Goal: Task Accomplishment & Management: Manage account settings

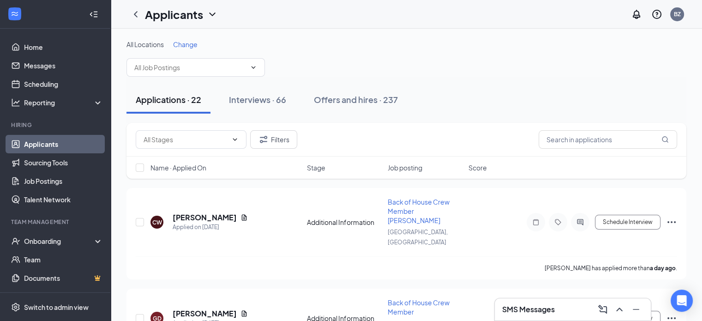
click at [188, 45] on span "Change" at bounding box center [185, 44] width 24 height 8
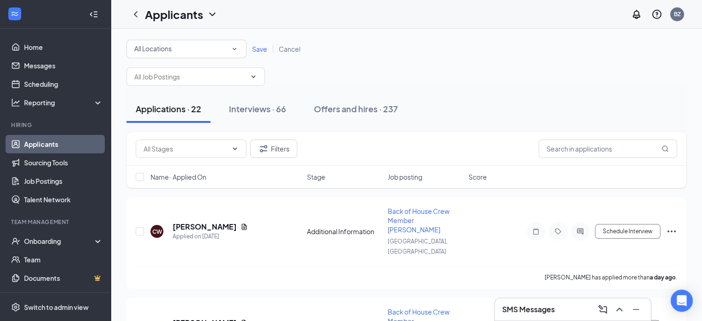
click at [234, 48] on icon "SmallChevronDown" at bounding box center [235, 49] width 4 height 2
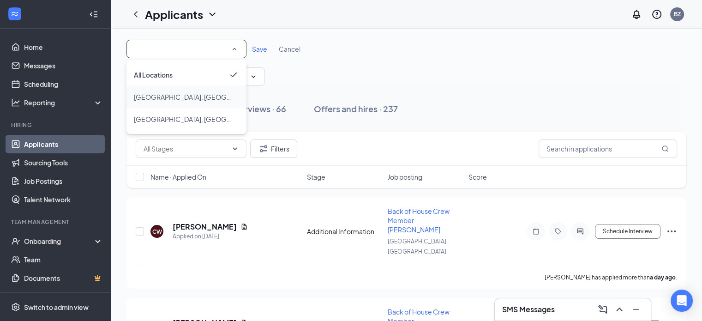
click at [149, 95] on span "[GEOGRAPHIC_DATA], [GEOGRAPHIC_DATA]" at bounding box center [203, 97] width 138 height 8
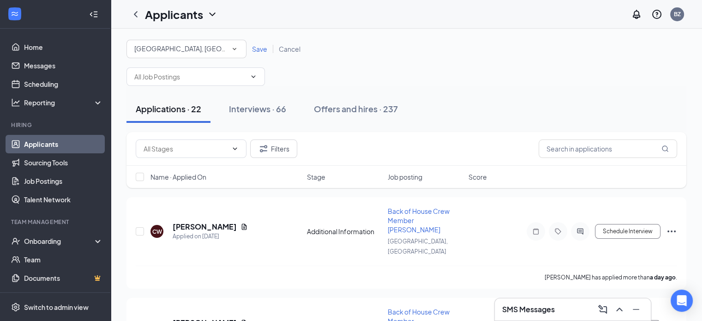
click at [253, 47] on span "Save" at bounding box center [259, 49] width 15 height 8
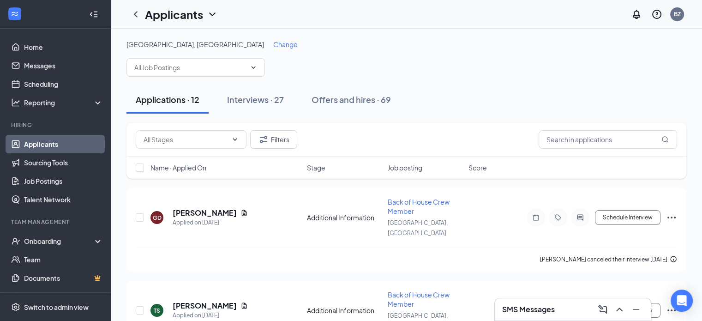
scroll to position [46, 0]
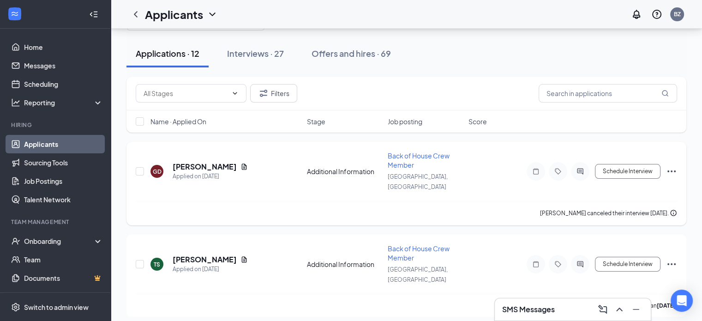
click at [223, 162] on div "[PERSON_NAME]" at bounding box center [210, 167] width 75 height 10
click at [241, 163] on icon "Document" at bounding box center [244, 166] width 7 height 7
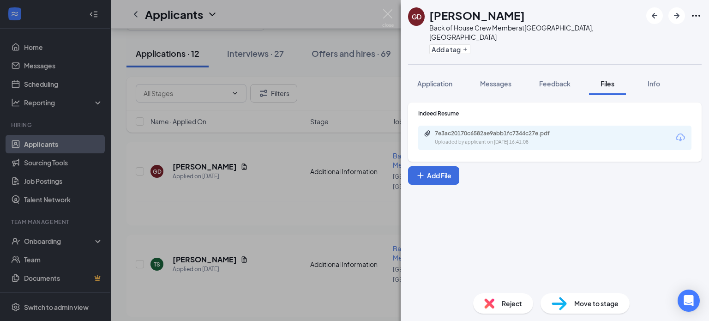
click at [465, 144] on div "Indeed Resume 7e3ac20170c6582ae9abb1fc7344c27e.pdf Uploaded by applicant on Sep…" at bounding box center [555, 131] width 294 height 59
click at [462, 137] on div "7e3ac20170c6582ae9abb1fc7344c27e.pdf Uploaded by applicant on Sep 14, 2025 at 1…" at bounding box center [554, 138] width 273 height 24
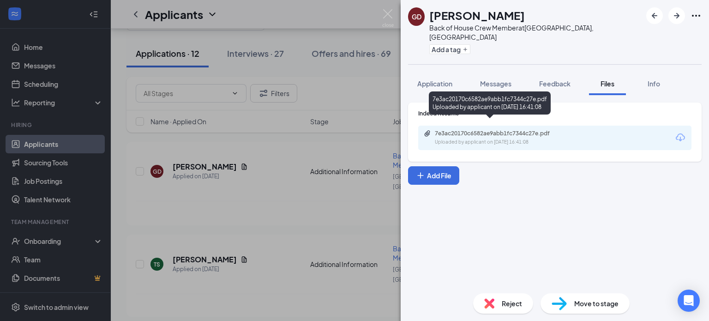
click at [457, 139] on div "Uploaded by applicant on Sep 14, 2025 at 16:41:08" at bounding box center [504, 142] width 139 height 7
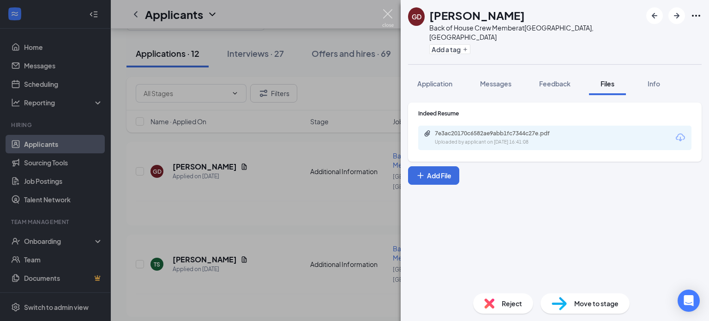
click at [388, 16] on img at bounding box center [388, 18] width 12 height 18
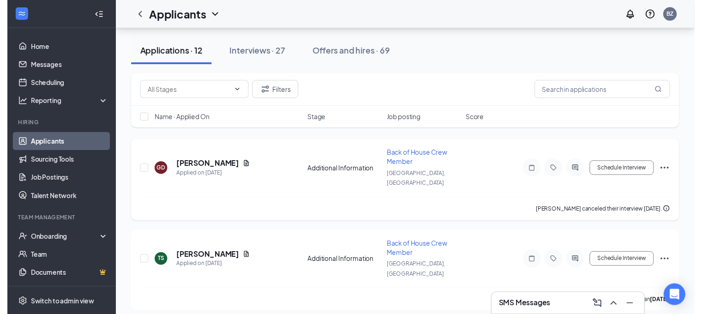
scroll to position [92, 0]
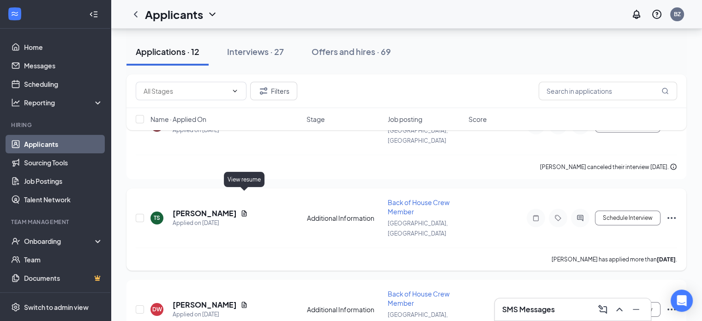
click at [245, 210] on icon "Document" at bounding box center [244, 213] width 5 height 6
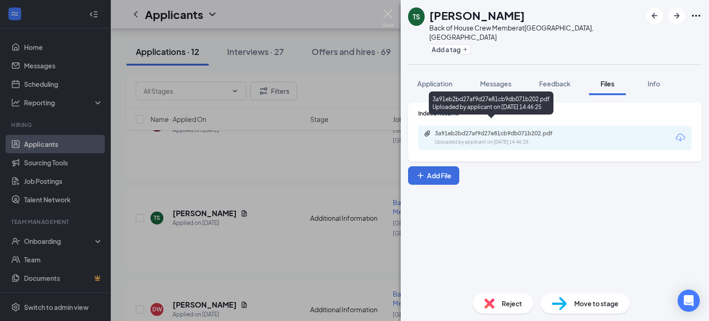
click at [460, 139] on div "Uploaded by applicant on Sep 14, 2025 at 14:46:25" at bounding box center [504, 142] width 139 height 7
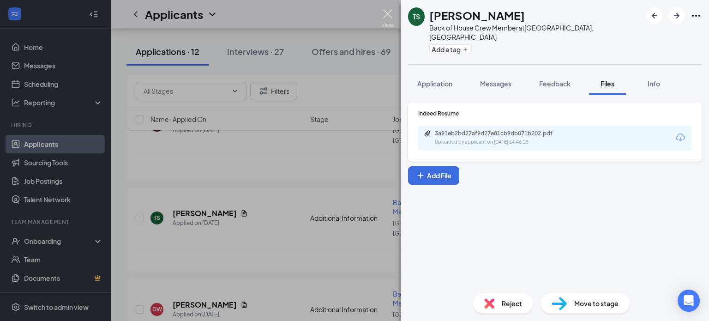
click at [392, 14] on img at bounding box center [388, 18] width 12 height 18
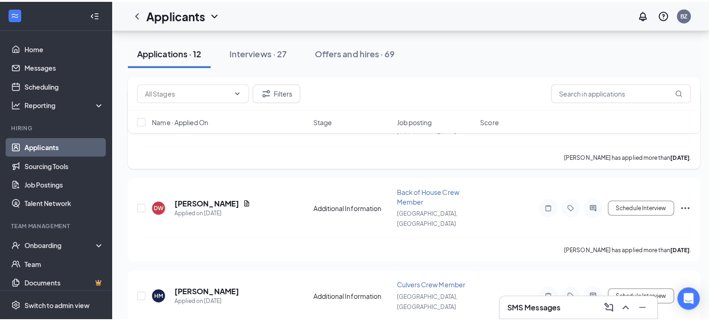
scroll to position [231, 0]
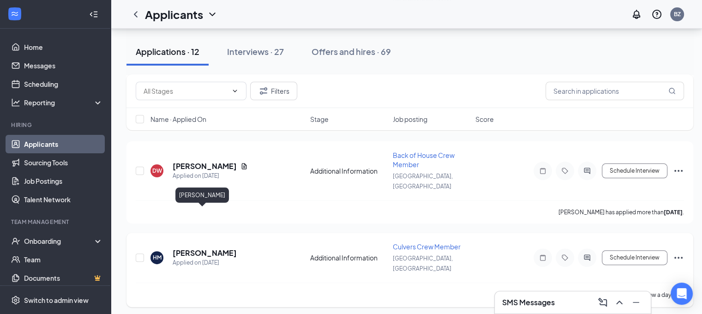
click at [198, 248] on h5 "[PERSON_NAME]" at bounding box center [205, 253] width 64 height 10
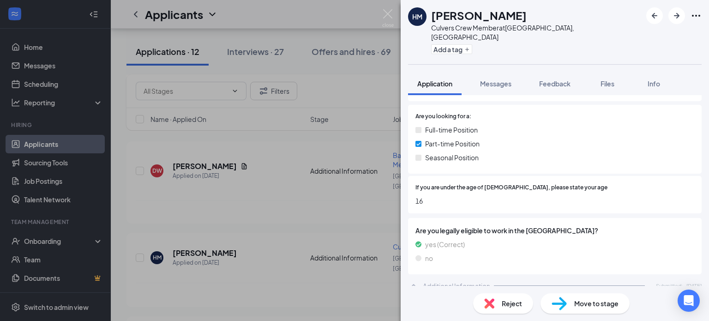
scroll to position [123, 0]
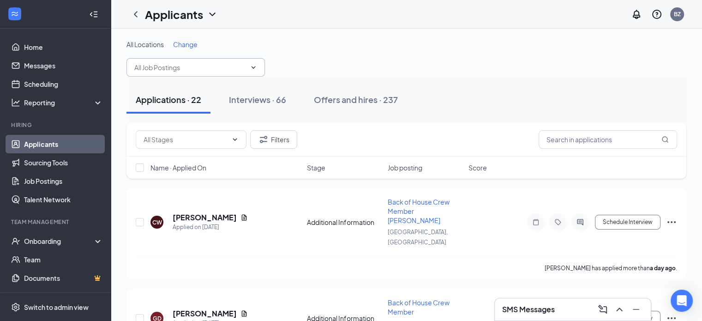
click at [253, 66] on icon "ChevronDown" at bounding box center [253, 67] width 7 height 7
click at [193, 43] on span "Change" at bounding box center [185, 44] width 24 height 8
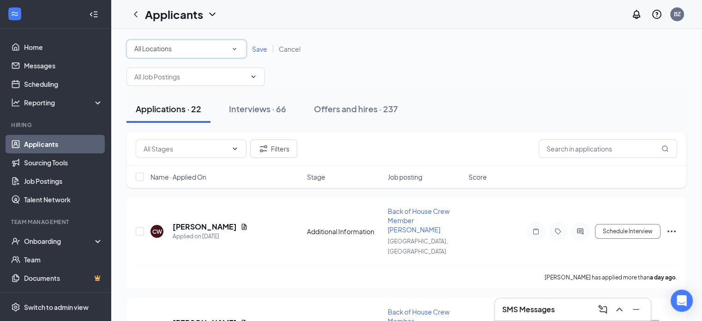
click at [238, 47] on icon "SmallChevronDown" at bounding box center [234, 49] width 8 height 8
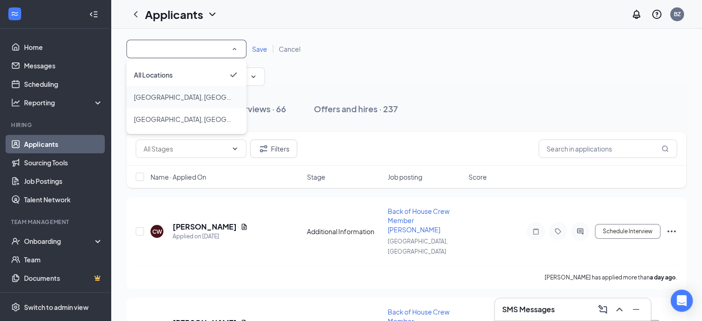
click at [164, 97] on span "[GEOGRAPHIC_DATA], [GEOGRAPHIC_DATA]" at bounding box center [203, 97] width 138 height 8
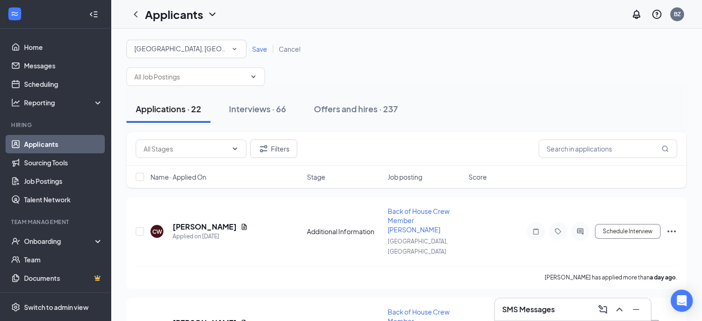
click at [258, 51] on span "Save" at bounding box center [259, 49] width 15 height 8
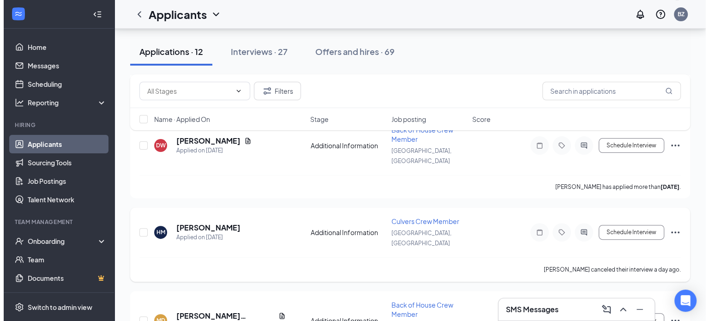
scroll to position [277, 0]
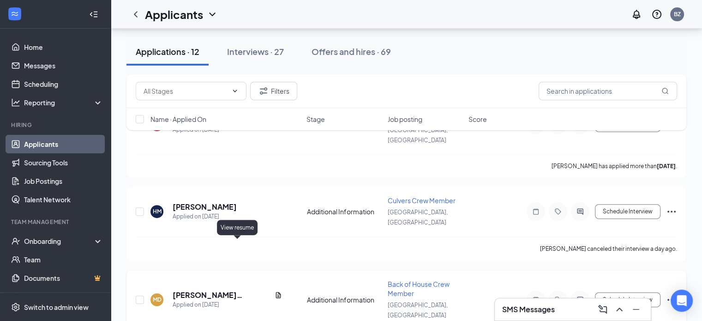
click at [275, 291] on icon "Document" at bounding box center [278, 294] width 7 height 7
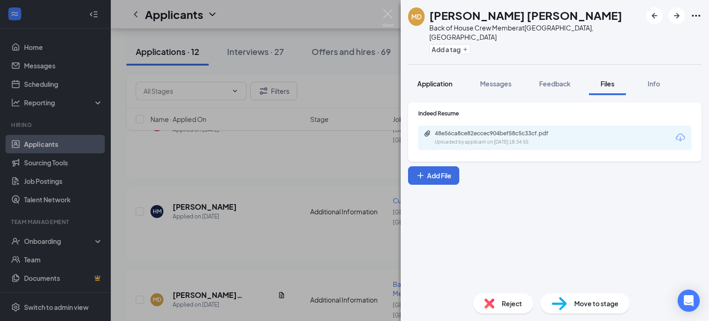
click at [431, 79] on span "Application" at bounding box center [434, 83] width 35 height 8
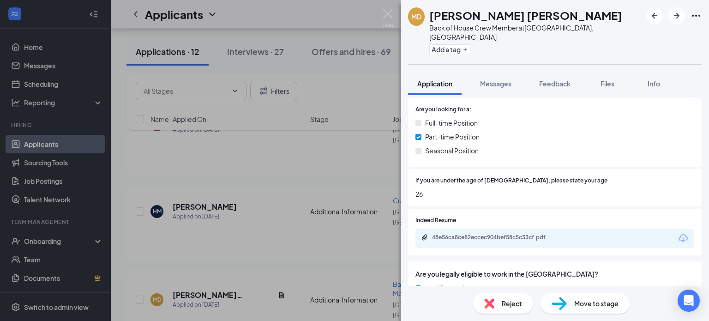
scroll to position [176, 0]
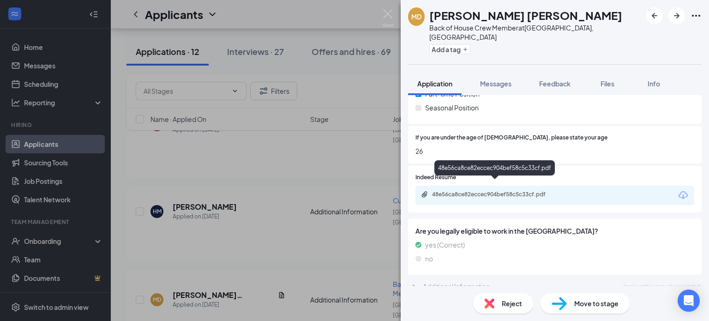
click at [473, 191] on div "48e56ca8ce82eccec904bef58c5c33cf.pdf" at bounding box center [496, 194] width 129 height 7
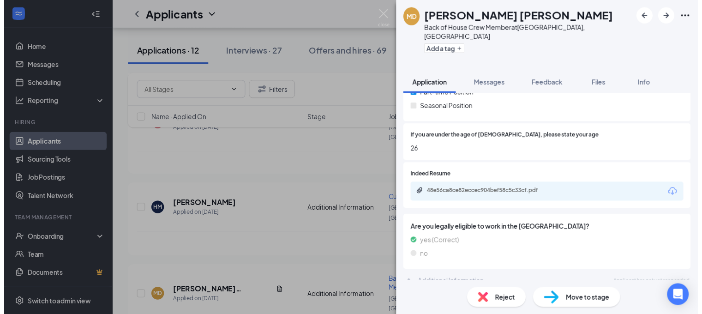
scroll to position [172, 0]
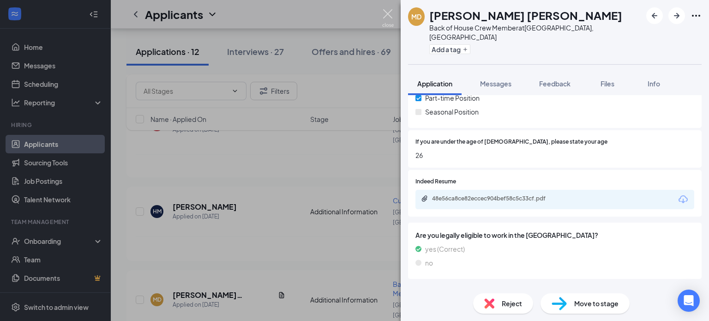
click at [392, 16] on img at bounding box center [388, 18] width 12 height 18
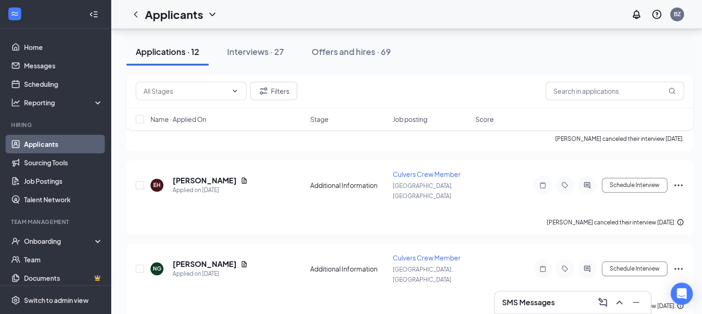
scroll to position [783, 0]
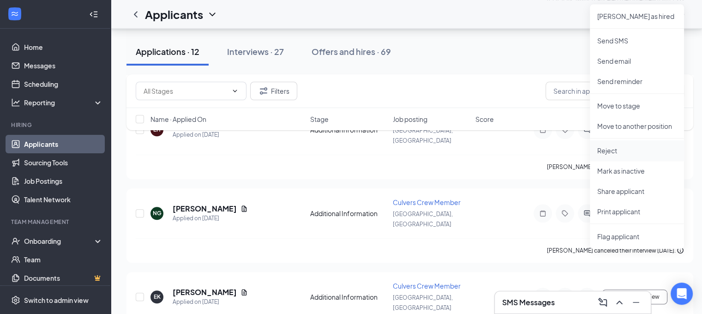
click at [613, 149] on p "Reject" at bounding box center [636, 150] width 79 height 9
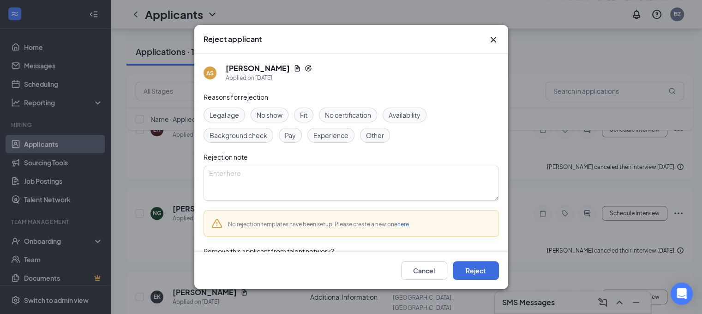
click at [373, 134] on span "Other" at bounding box center [375, 135] width 18 height 10
click at [477, 271] on button "Reject" at bounding box center [476, 270] width 46 height 18
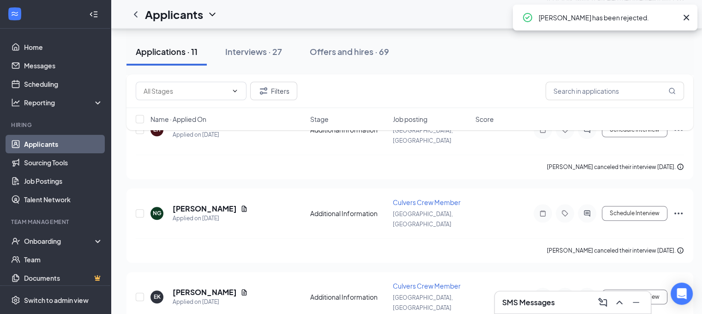
scroll to position [703, 0]
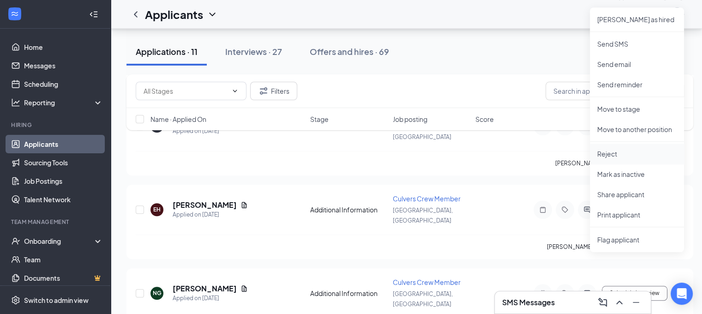
click at [609, 152] on p "Reject" at bounding box center [636, 153] width 79 height 9
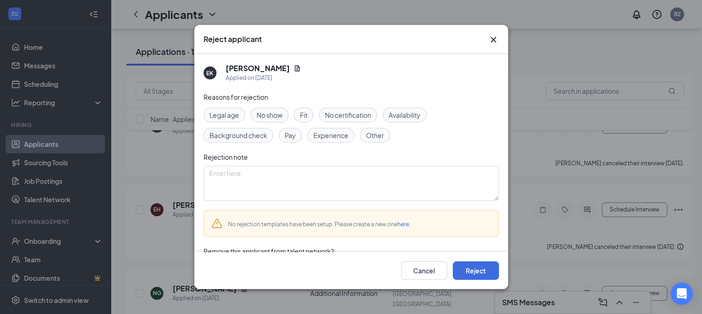
click at [381, 134] on span "Other" at bounding box center [375, 135] width 18 height 10
click at [464, 271] on button "Reject" at bounding box center [476, 270] width 46 height 18
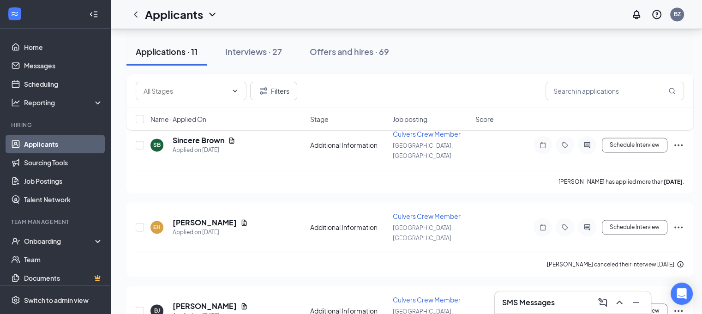
scroll to position [1386, 0]
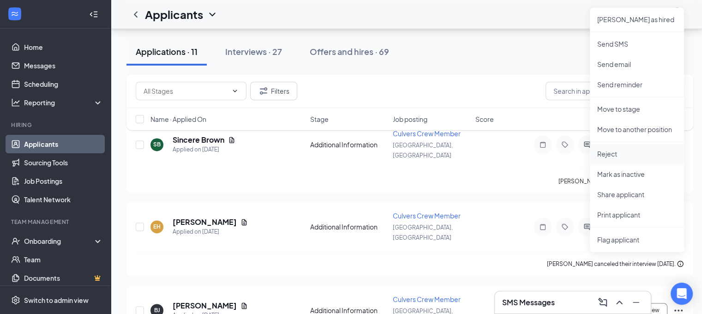
click at [613, 151] on p "Reject" at bounding box center [636, 153] width 79 height 9
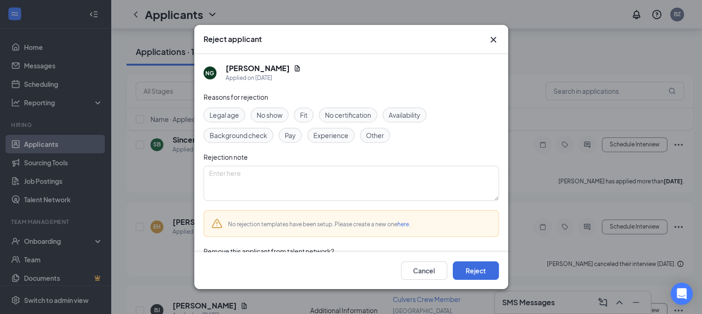
click at [370, 134] on span "Other" at bounding box center [375, 135] width 18 height 10
click at [481, 269] on button "Reject" at bounding box center [476, 270] width 46 height 18
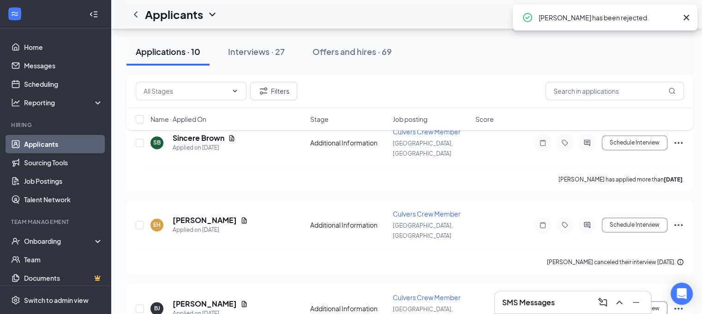
scroll to position [1392, 0]
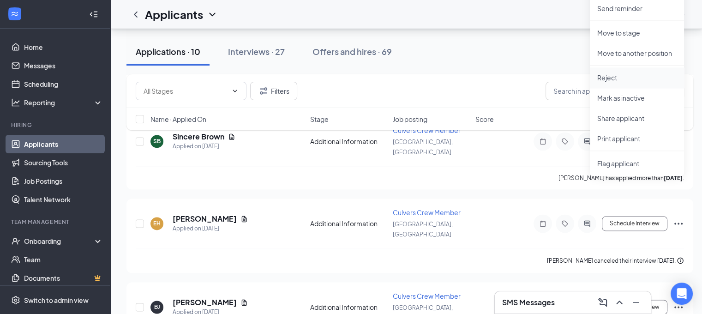
click at [614, 78] on p "Reject" at bounding box center [636, 77] width 79 height 9
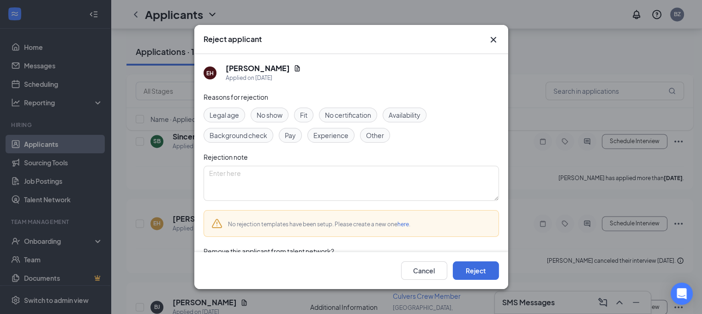
click at [377, 135] on span "Other" at bounding box center [375, 135] width 18 height 10
click at [470, 275] on button "Reject" at bounding box center [476, 270] width 46 height 18
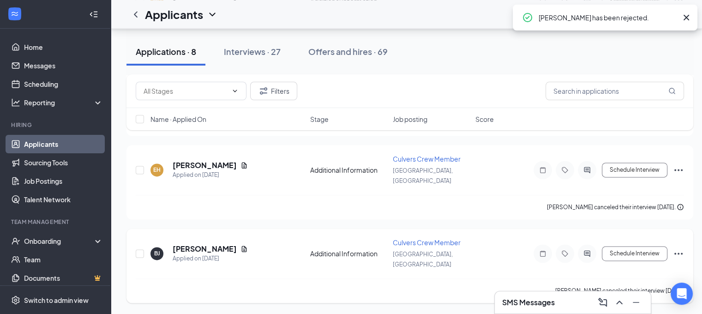
scroll to position [1097, 0]
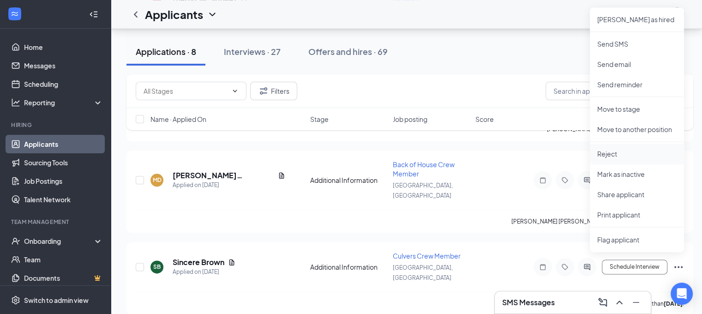
click at [600, 153] on p "Reject" at bounding box center [636, 153] width 79 height 9
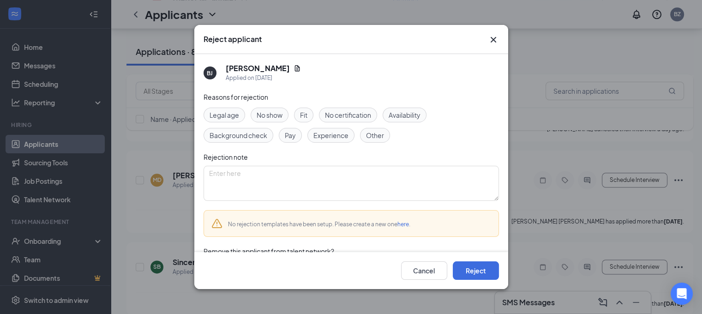
click at [379, 133] on span "Other" at bounding box center [375, 135] width 18 height 10
click at [480, 273] on button "Reject" at bounding box center [476, 270] width 46 height 18
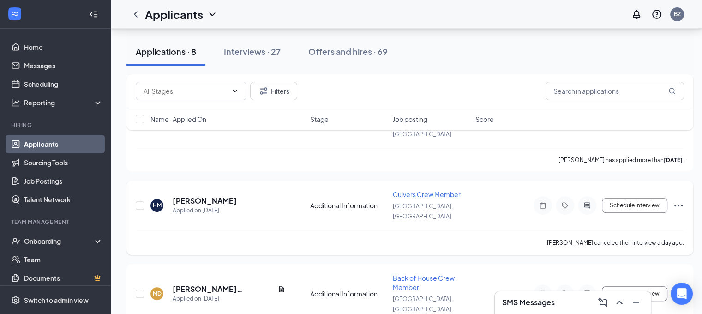
scroll to position [167, 0]
